Goal: Use online tool/utility: Use online tool/utility

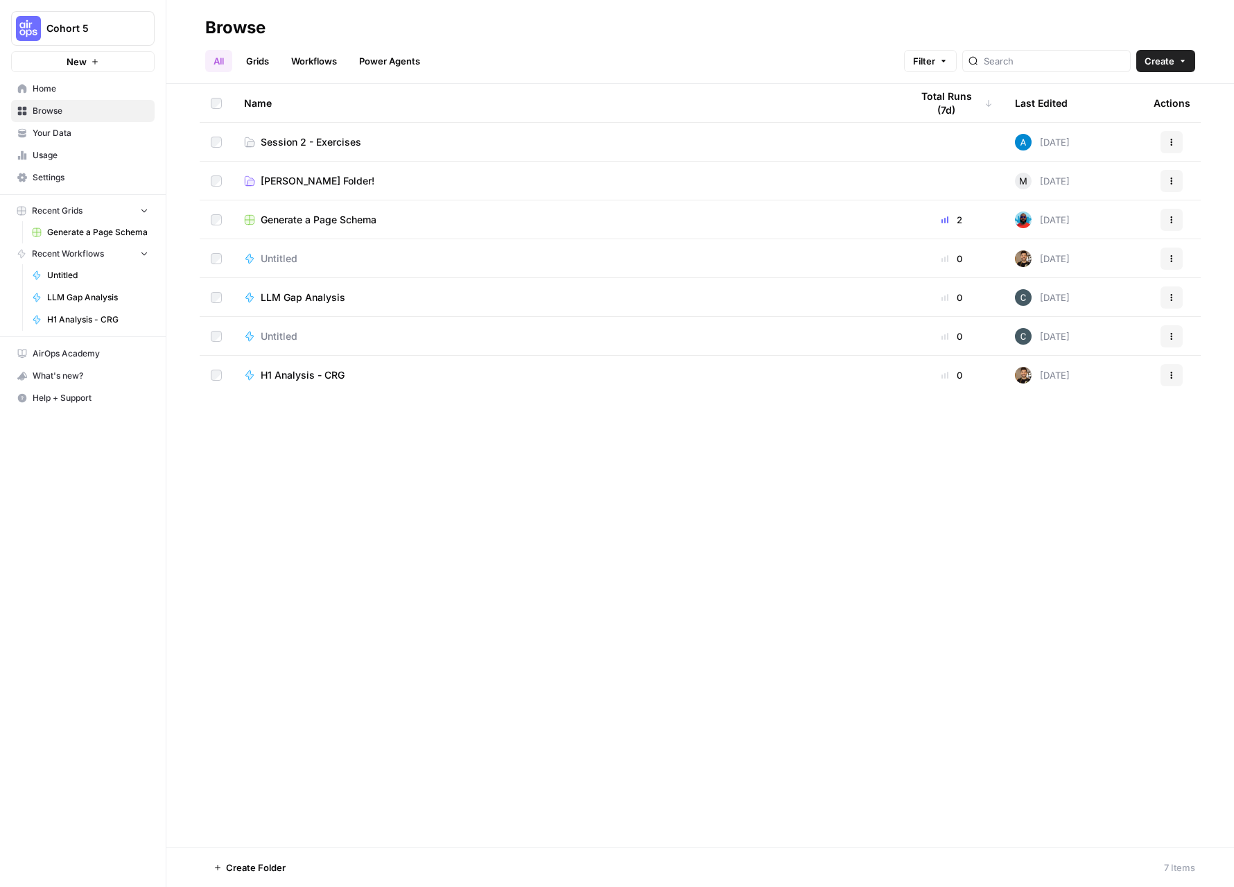
click at [49, 92] on span "Home" at bounding box center [91, 89] width 116 height 12
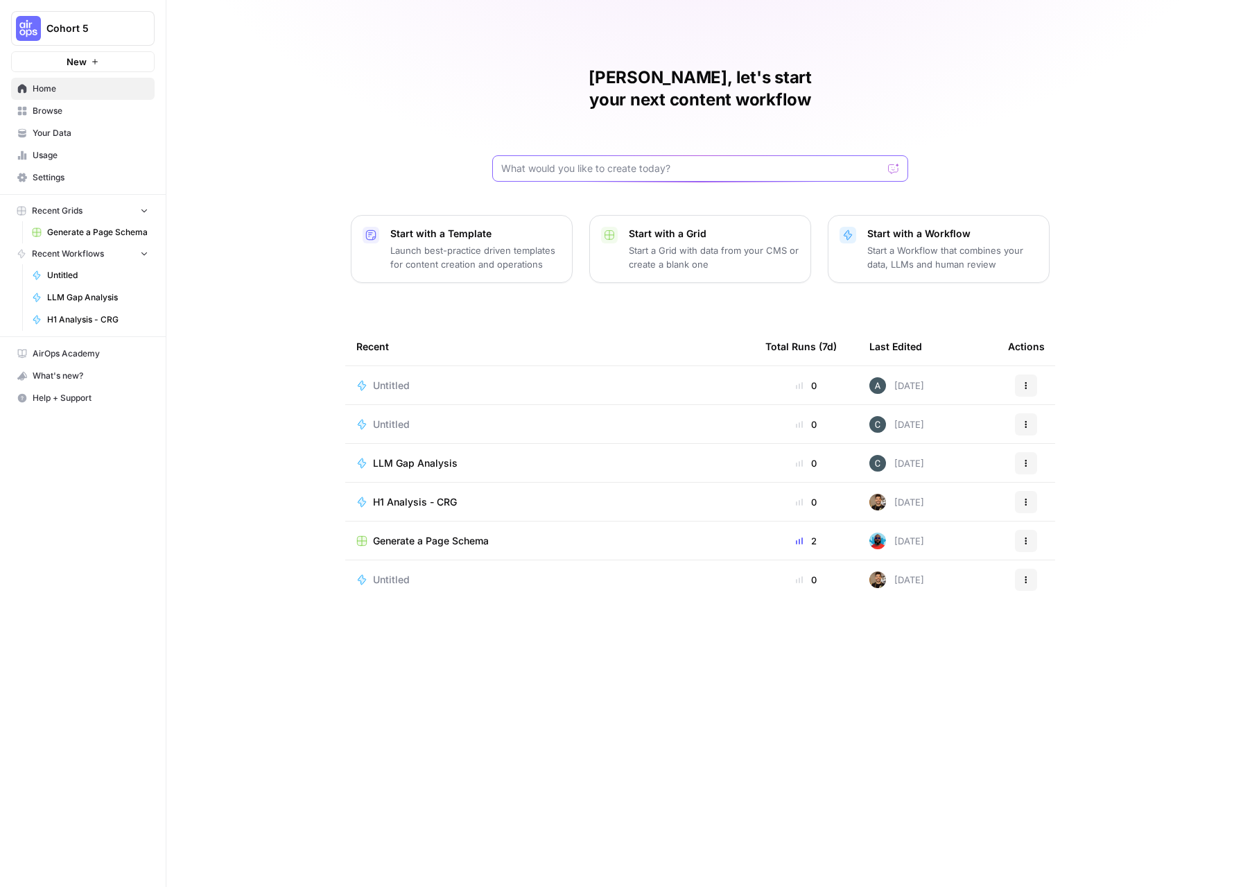
click at [643, 162] on input "text" at bounding box center [691, 169] width 381 height 14
paste input "Given the brand kit input copy, create a 5 FAQ inputs that I can copy and paste…"
type input "Given the brand kit input copy, create a 5 FAQ inputs that I can copy and paste…"
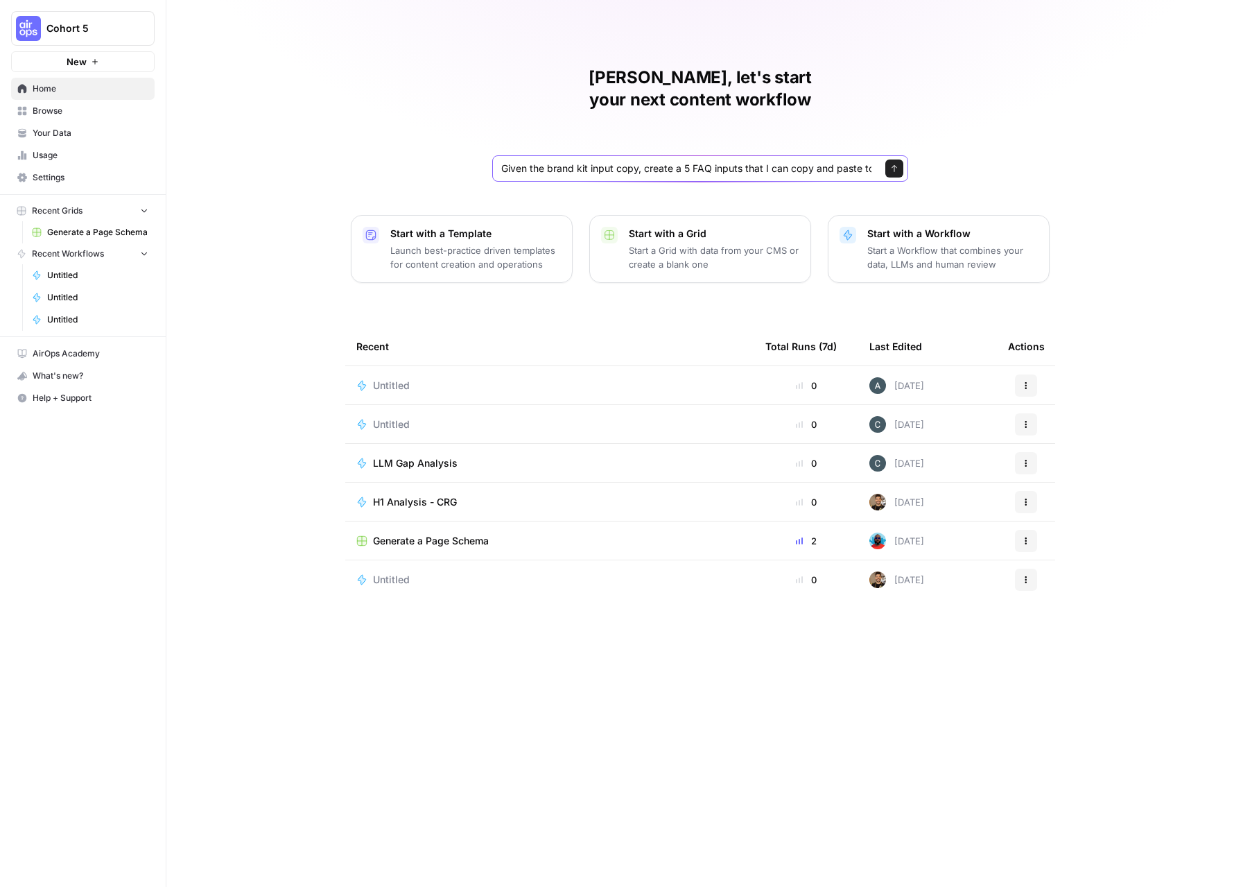
click at [891, 164] on icon "submit" at bounding box center [894, 168] width 8 height 8
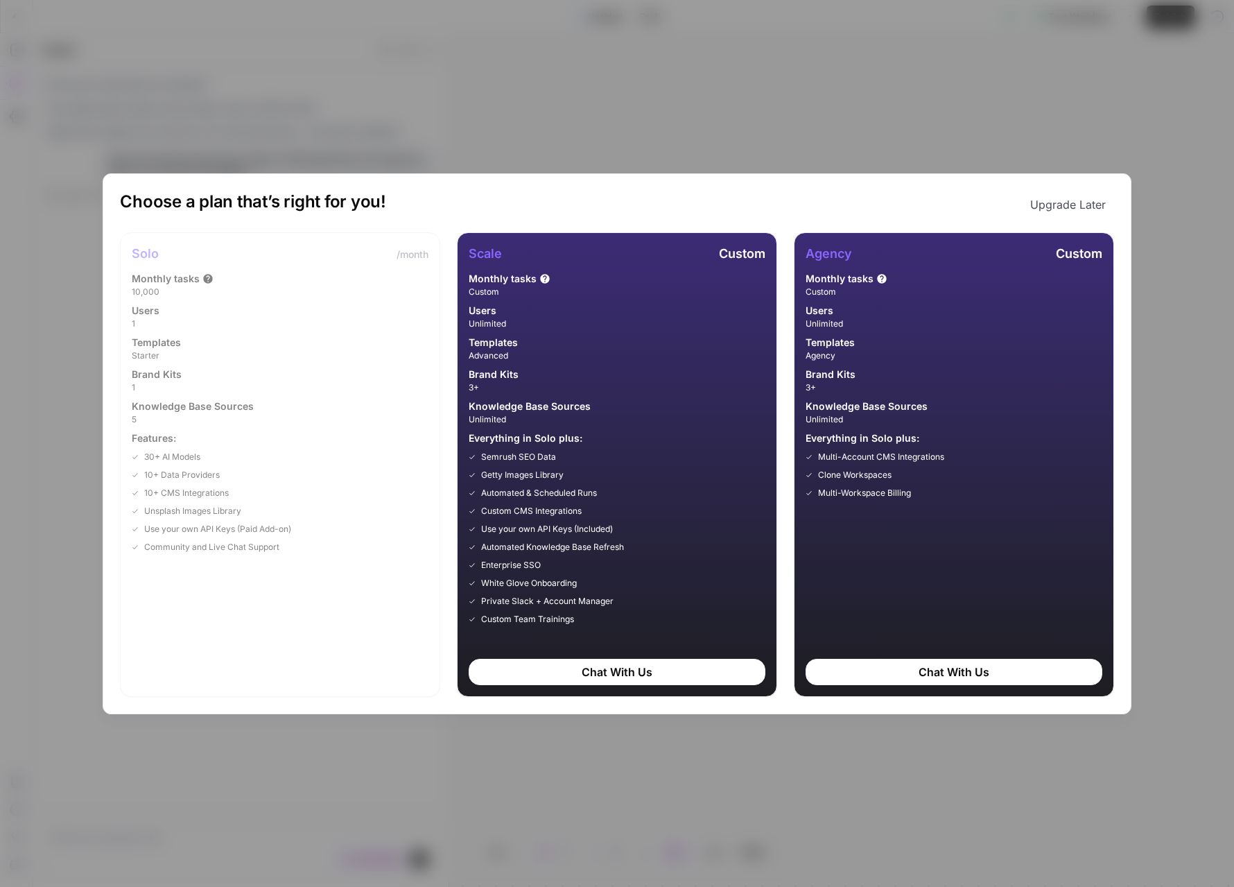
click at [263, 300] on div "Monthly tasks 10,000 Users 1 Templates Starter Brand Kits 1 Knowledge Base Sour…" at bounding box center [280, 412] width 297 height 281
click at [1091, 205] on button "Upgrade Later" at bounding box center [1068, 205] width 92 height 28
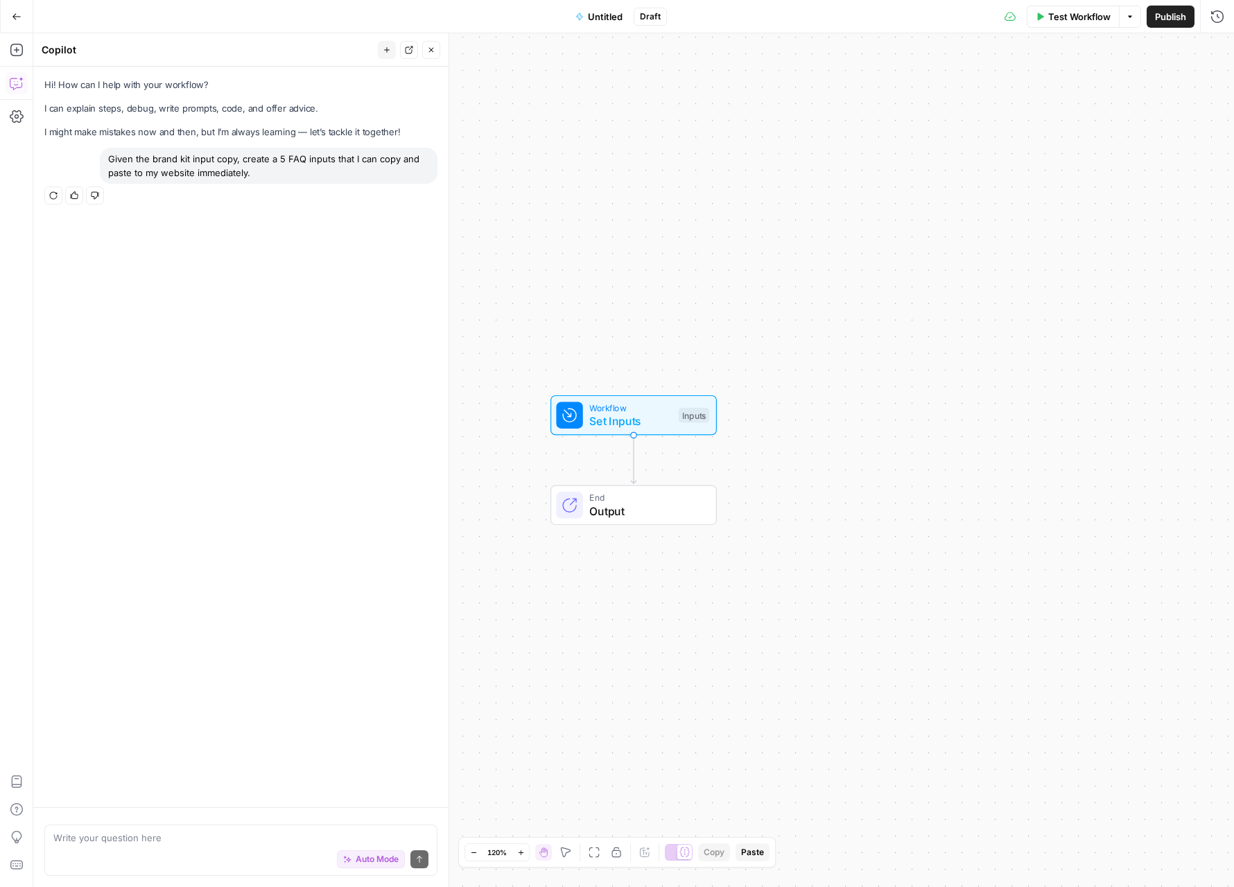
click at [191, 171] on div "Given the brand kit input copy, create a 5 FAQ inputs that I can copy and paste…" at bounding box center [269, 166] width 338 height 36
click at [17, 15] on icon "button" at bounding box center [17, 17] width 10 height 10
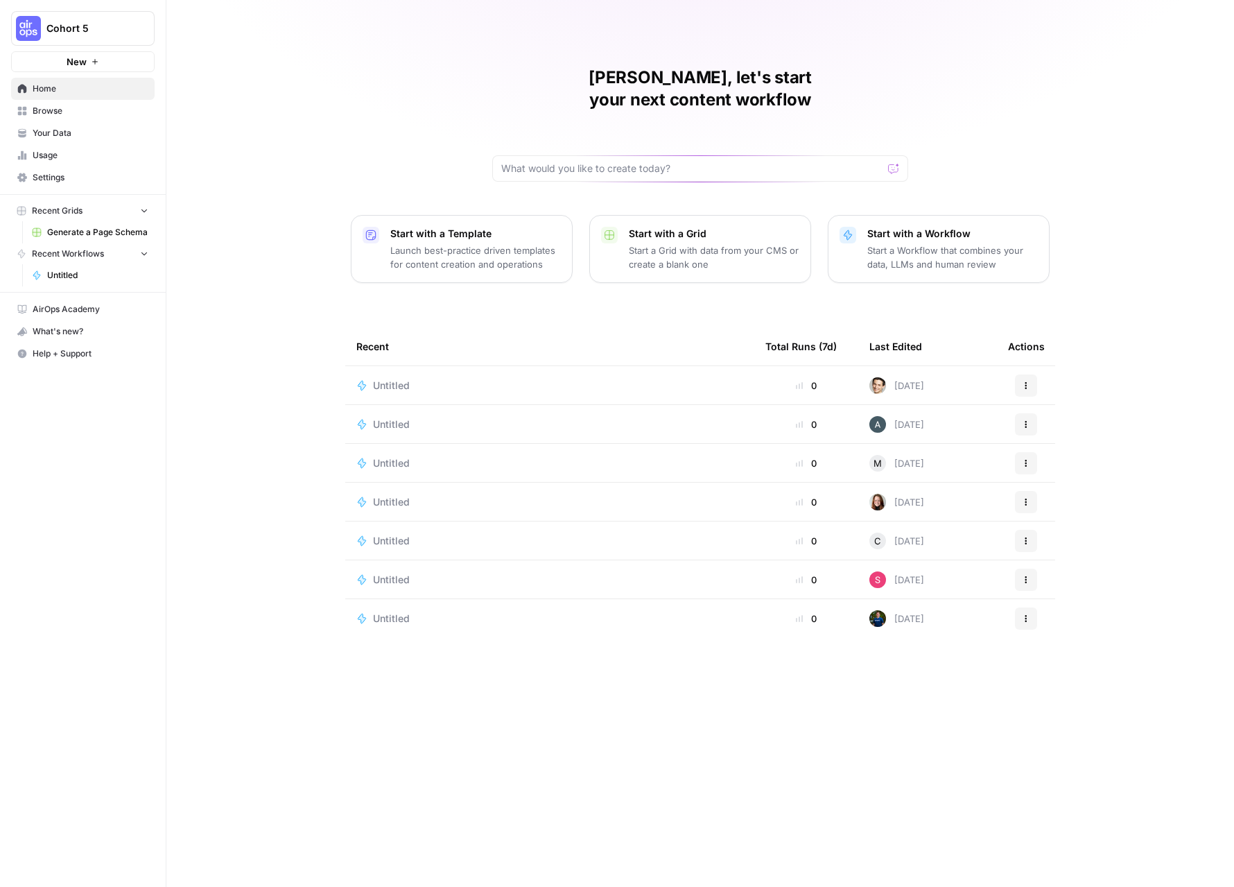
click at [44, 173] on span "Settings" at bounding box center [91, 177] width 116 height 12
